Goal: Navigation & Orientation: Find specific page/section

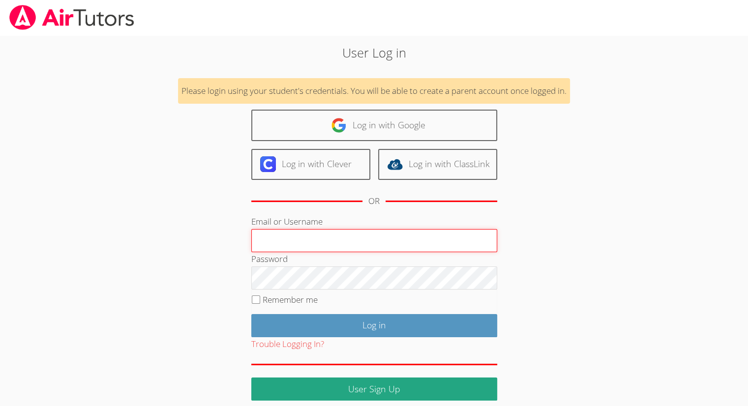
type input "[EMAIL_ADDRESS][DOMAIN_NAME]"
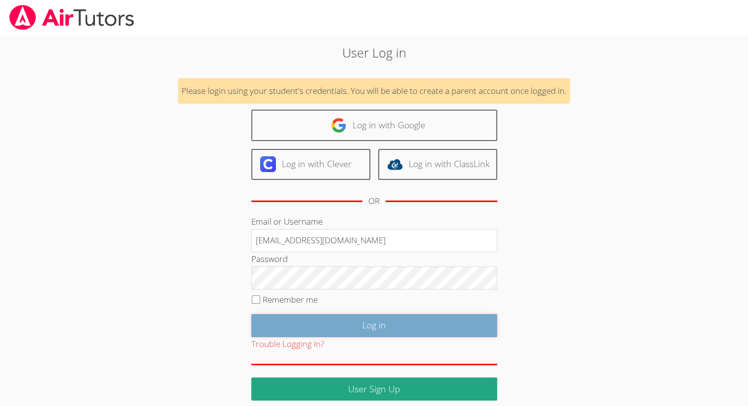
click at [317, 323] on input "Log in" at bounding box center [374, 325] width 246 height 23
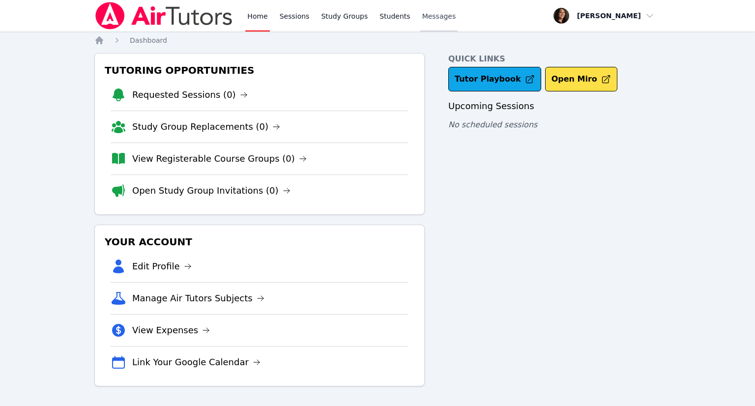
click at [431, 14] on span "Messages" at bounding box center [439, 16] width 34 height 10
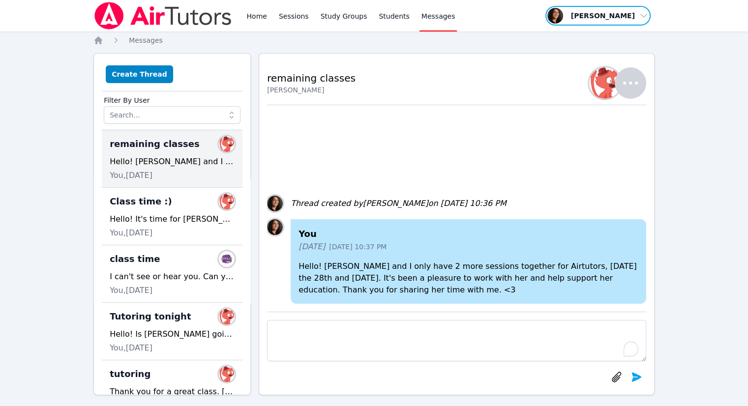
click at [639, 14] on span "button" at bounding box center [597, 16] width 107 height 22
click at [377, 15] on link "Students" at bounding box center [394, 15] width 34 height 31
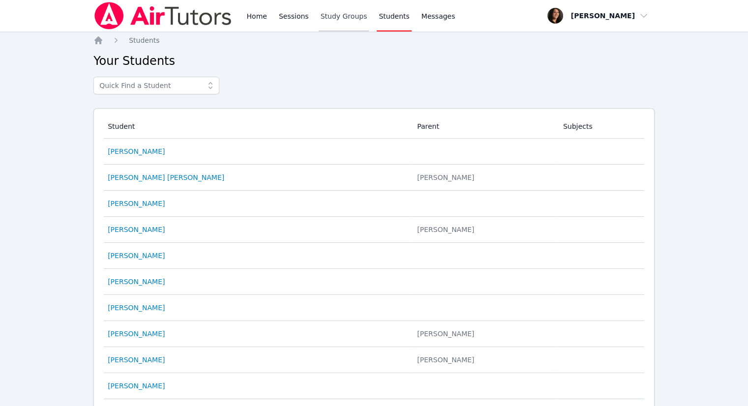
click at [335, 20] on link "Study Groups" at bounding box center [344, 15] width 51 height 31
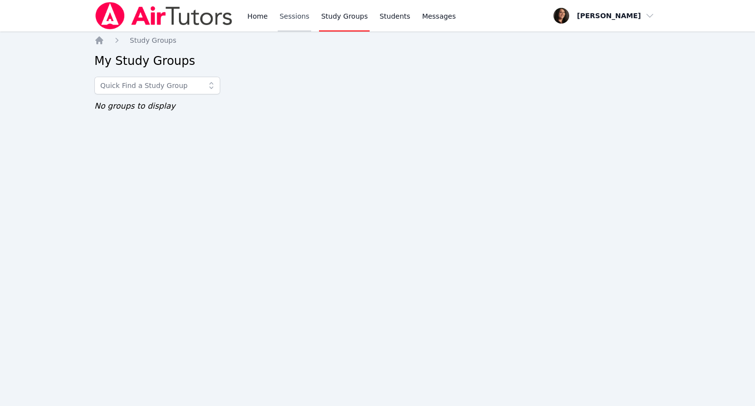
click at [288, 16] on link "Sessions" at bounding box center [295, 15] width 34 height 31
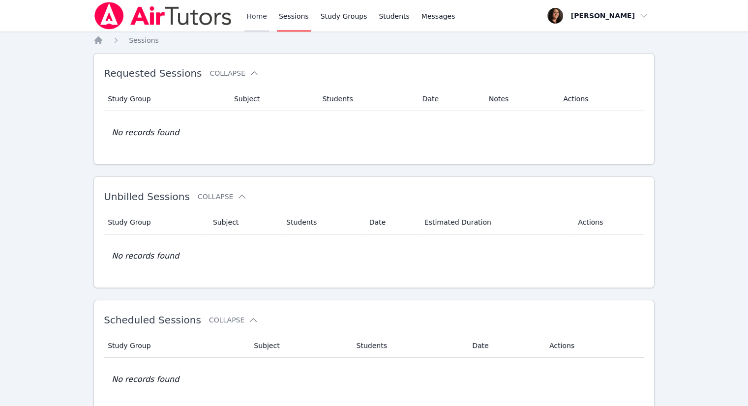
click at [250, 19] on link "Home" at bounding box center [256, 15] width 24 height 31
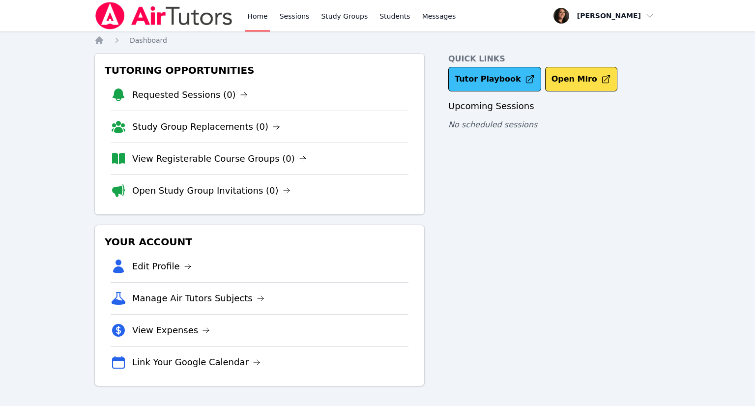
click at [479, 84] on link "Tutor Playbook" at bounding box center [494, 79] width 93 height 25
